Goal: Transaction & Acquisition: Purchase product/service

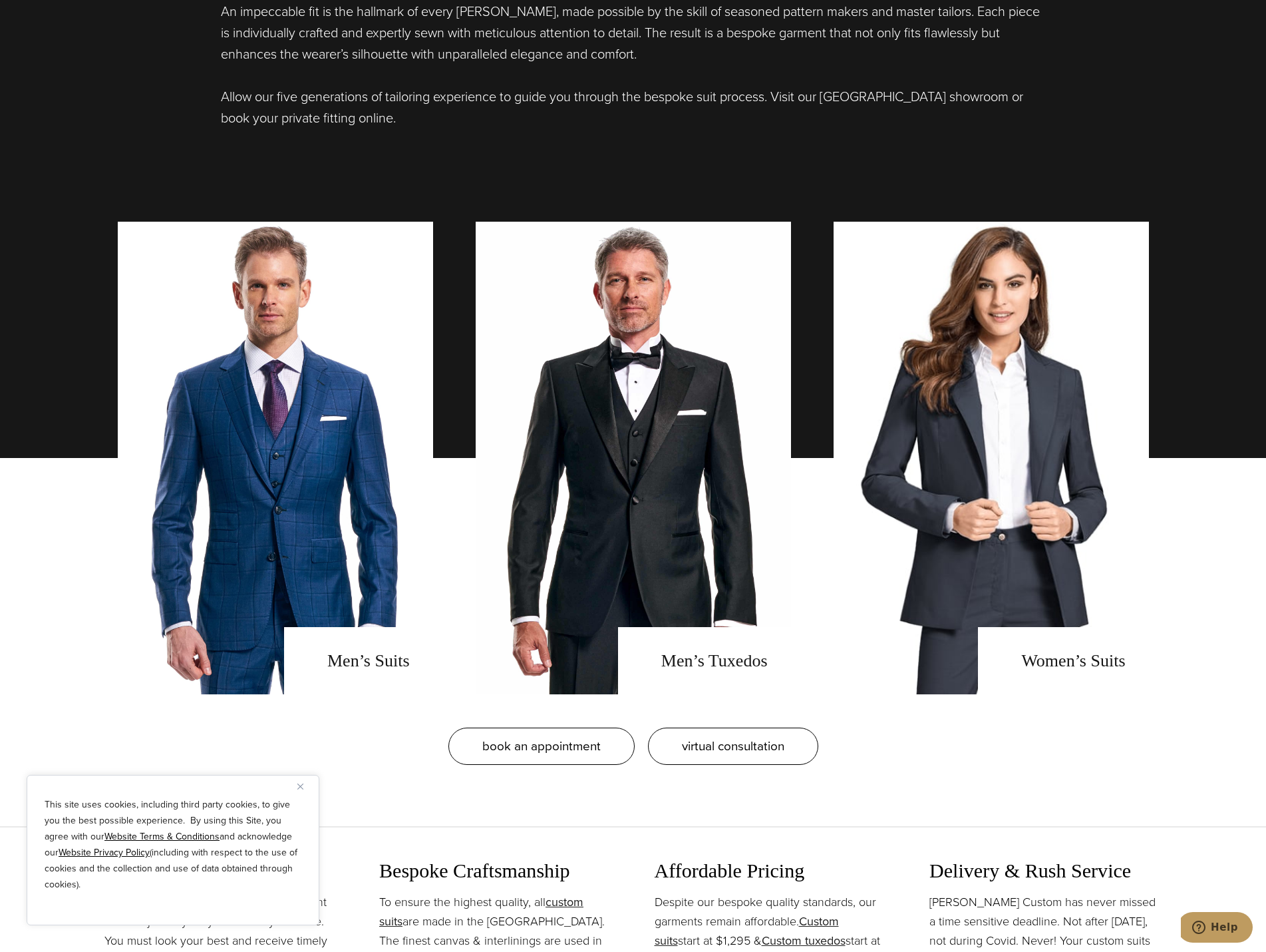
scroll to position [1265, 0]
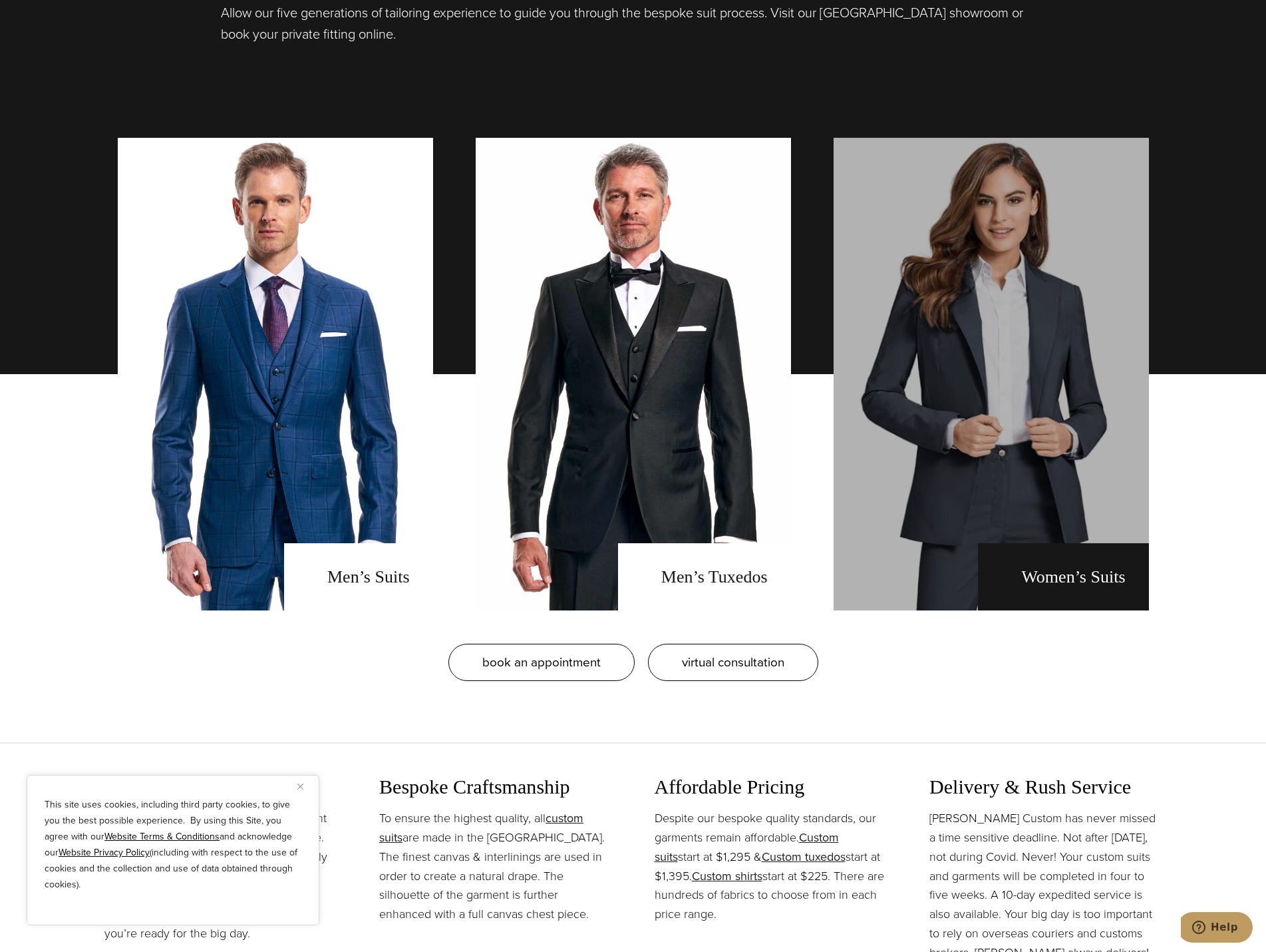
click at [1080, 407] on link "Women's Suits" at bounding box center [991, 374] width 316 height 472
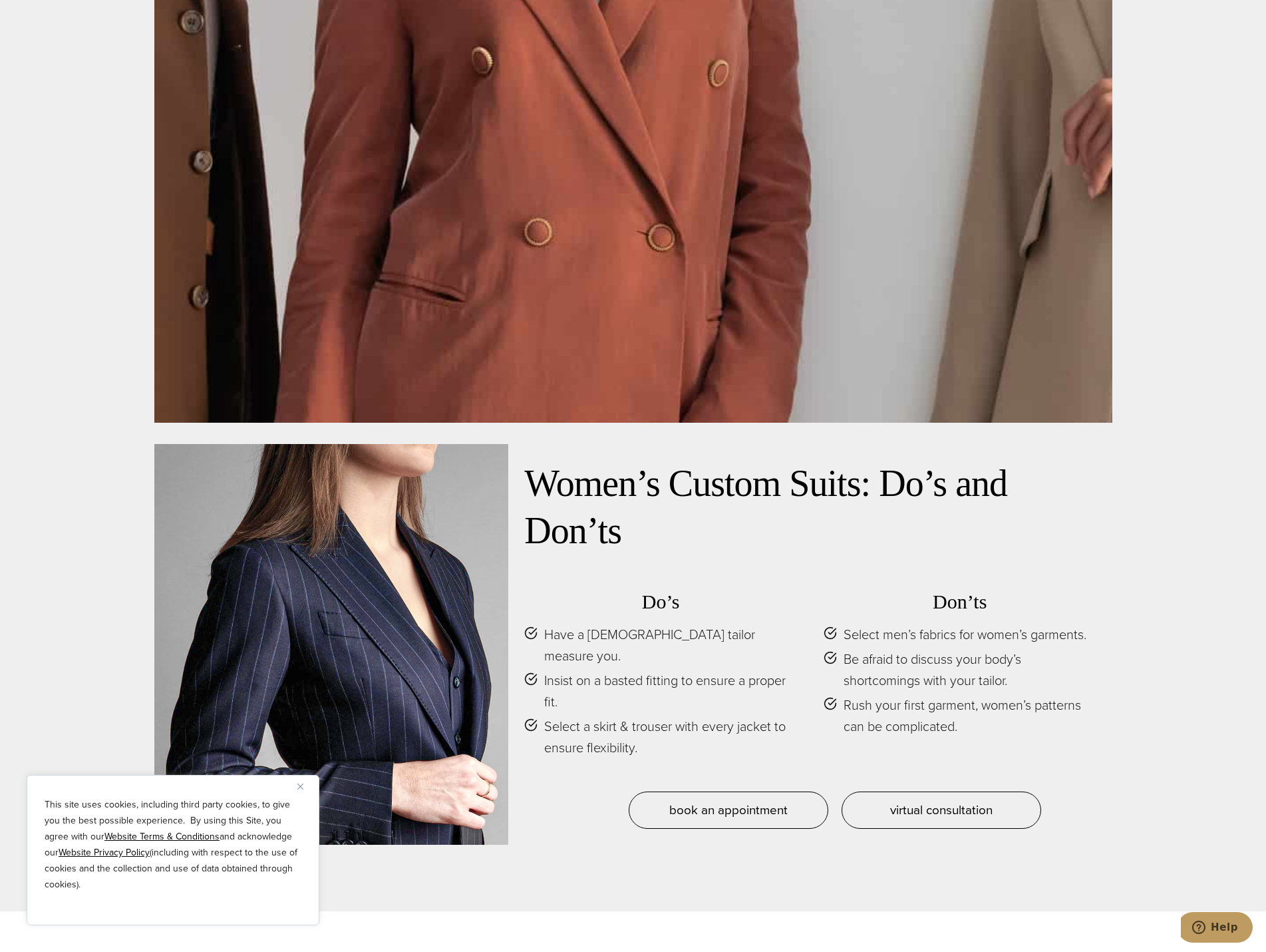
scroll to position [6988, 0]
